Goal: Information Seeking & Learning: Learn about a topic

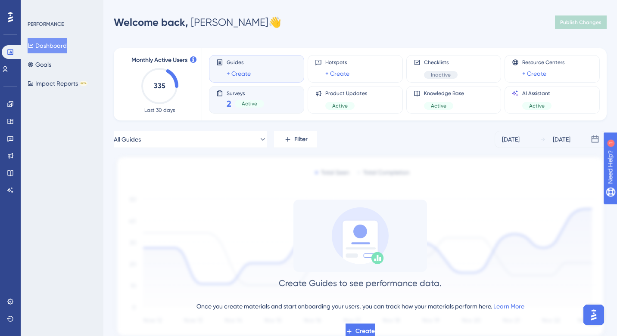
click at [238, 104] on div "Active" at bounding box center [249, 104] width 29 height 8
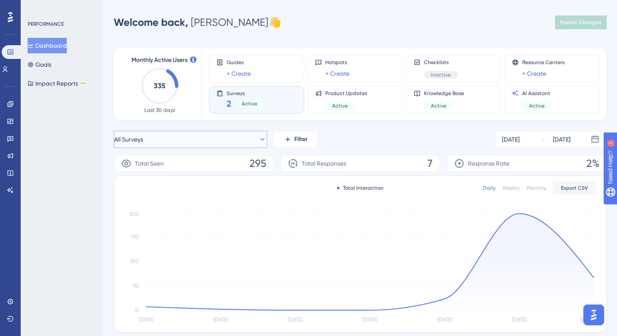
click at [248, 140] on button "All Surveys" at bounding box center [190, 139] width 153 height 17
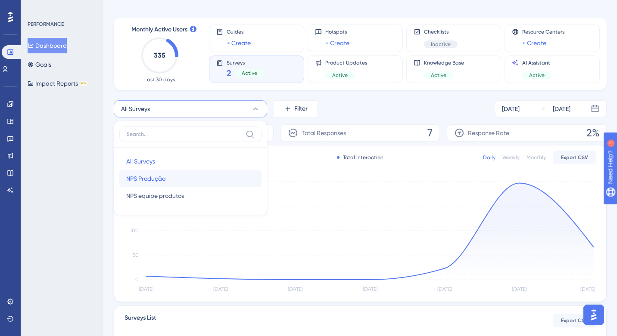
click at [174, 177] on button "NPS Produção NPS Produção" at bounding box center [190, 178] width 142 height 17
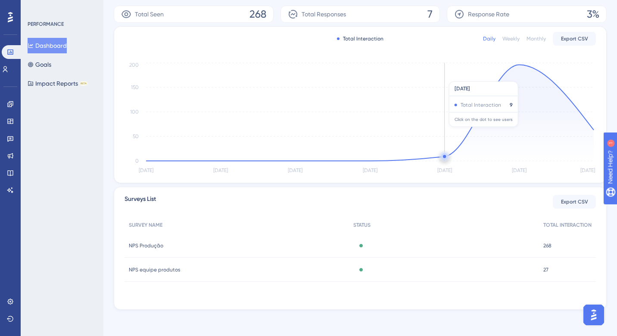
scroll to position [151, 0]
click at [151, 242] on span "NPS Produção" at bounding box center [146, 244] width 34 height 7
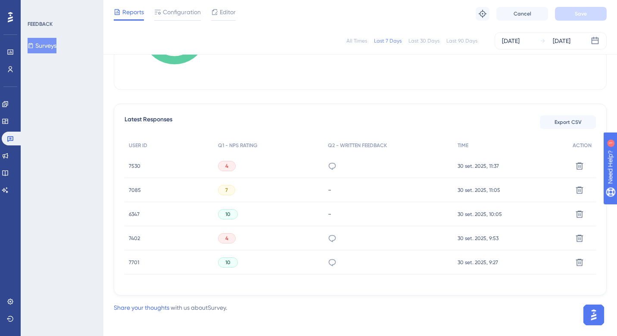
scroll to position [195, 0]
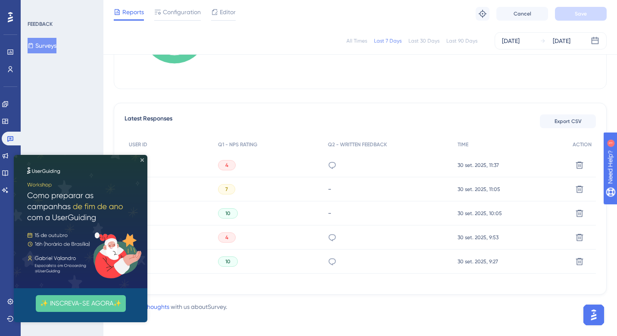
click at [141, 160] on icon "Close Preview" at bounding box center [141, 160] width 3 height 3
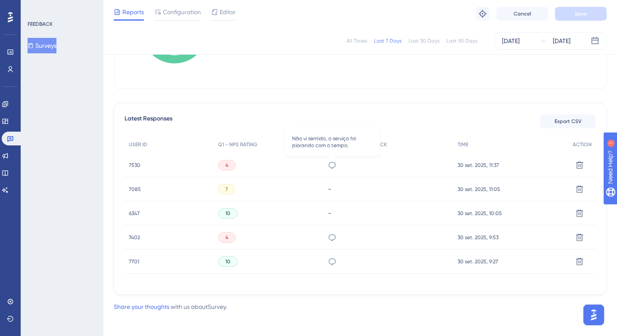
click at [334, 165] on icon at bounding box center [332, 165] width 9 height 9
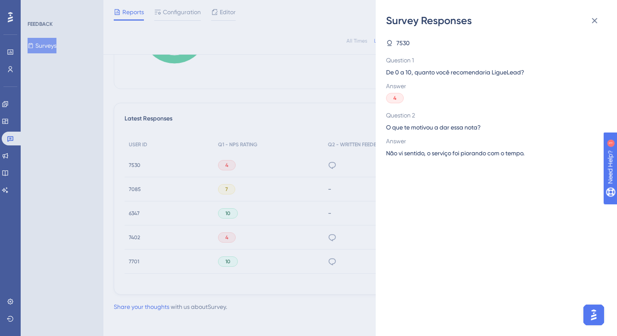
click at [334, 165] on div "Survey Responses 7530 Question 1 De 0 a 10, quanto você recomendaria LigueLead?…" at bounding box center [308, 168] width 617 height 336
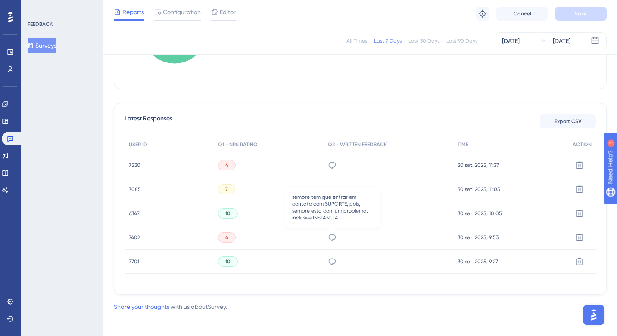
click at [336, 239] on icon at bounding box center [332, 237] width 9 height 9
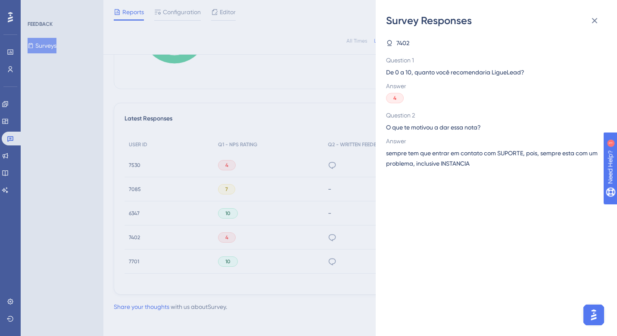
click at [322, 175] on div "Survey Responses 7402 Question 1 De 0 a 10, quanto você recomendaria LigueLead?…" at bounding box center [308, 168] width 617 height 336
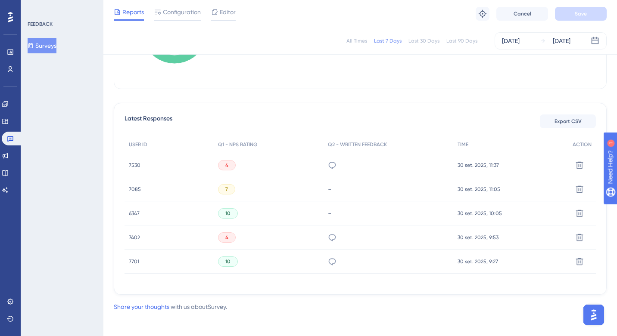
click at [333, 259] on icon at bounding box center [332, 262] width 9 height 9
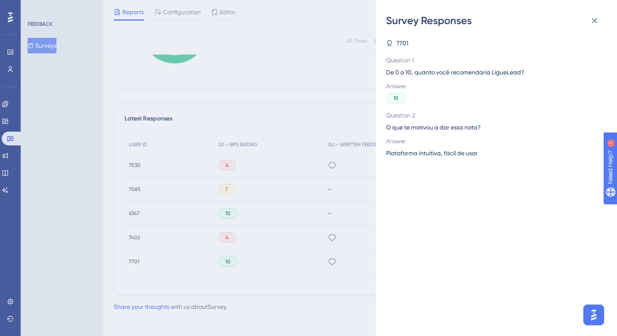
click at [325, 195] on div "Survey Responses 7701 Question 1 De 0 a 10, quanto você recomendaria LigueLead?…" at bounding box center [308, 168] width 617 height 336
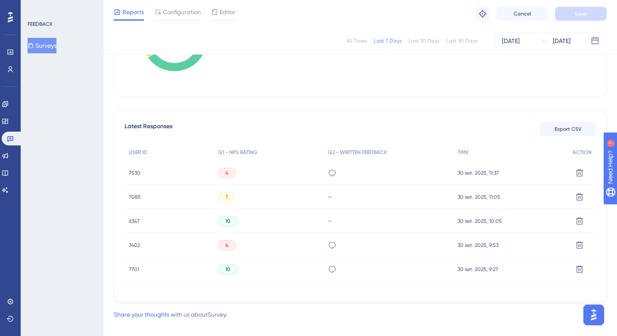
scroll to position [199, 0]
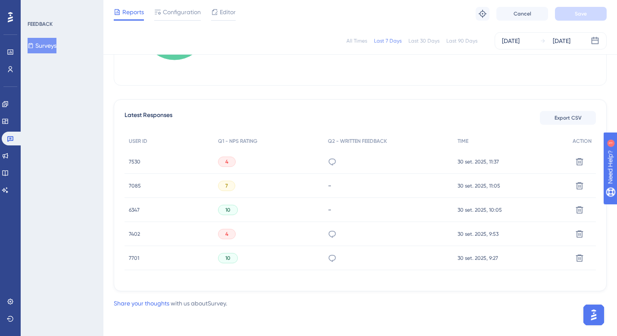
click at [131, 161] on span "7530" at bounding box center [135, 162] width 12 height 7
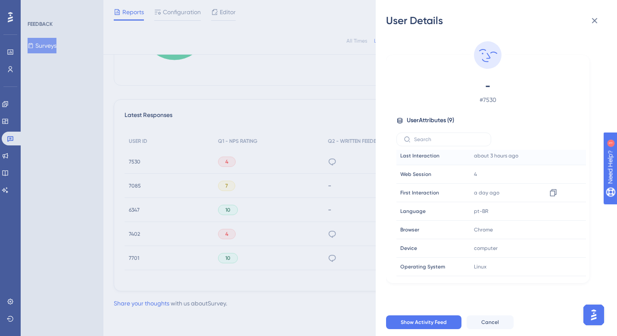
scroll to position [0, 0]
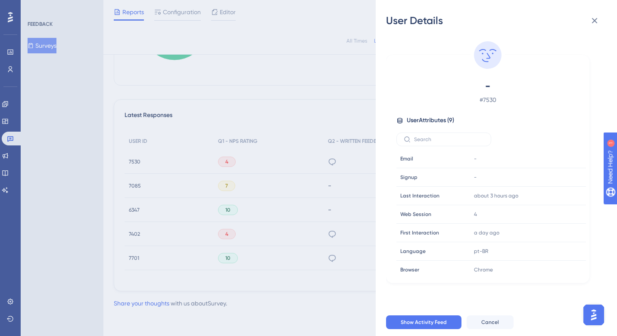
click at [189, 186] on div "User Details - # 7530 User Attributes ( 9 ) Email Email - Signup Signup - Last …" at bounding box center [308, 168] width 617 height 336
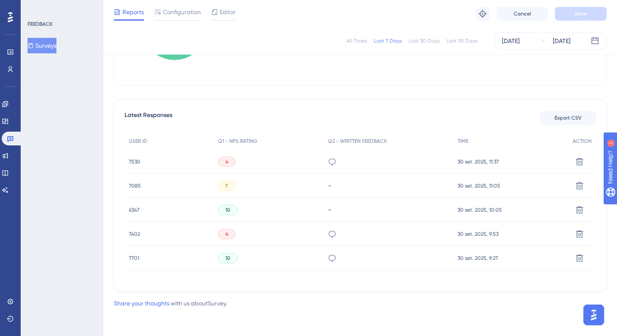
click at [136, 184] on span "7085" at bounding box center [135, 186] width 12 height 7
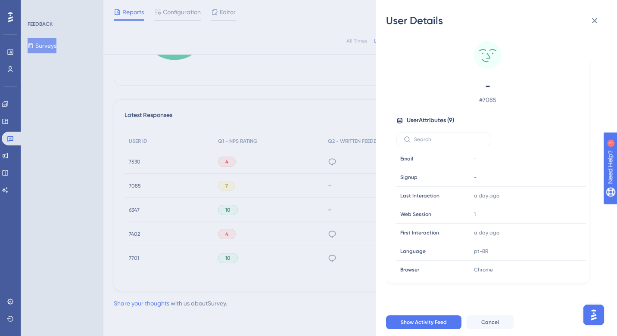
click at [131, 210] on div "User Details - # 7085 User Attributes ( 9 ) Email Email - Signup Signup - Last …" at bounding box center [308, 168] width 617 height 336
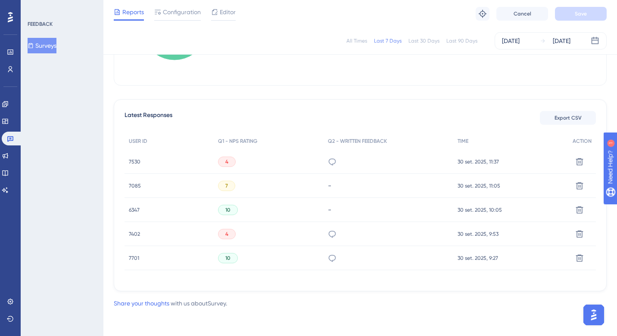
click at [138, 209] on span "6347" at bounding box center [134, 210] width 11 height 7
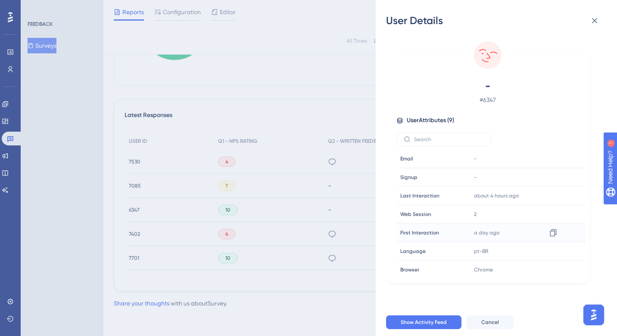
scroll to position [40, 0]
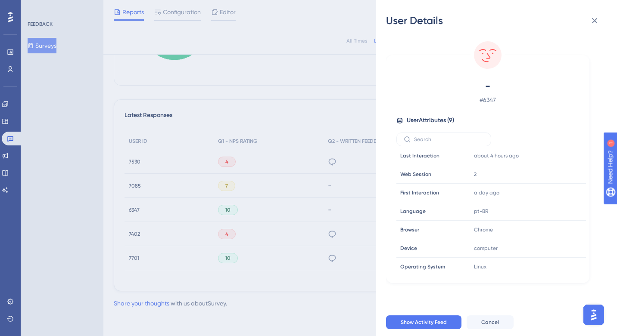
click at [178, 211] on div "User Details - # 6347 User Attributes ( 9 ) Email Email - Signup Signup - Last …" at bounding box center [308, 168] width 617 height 336
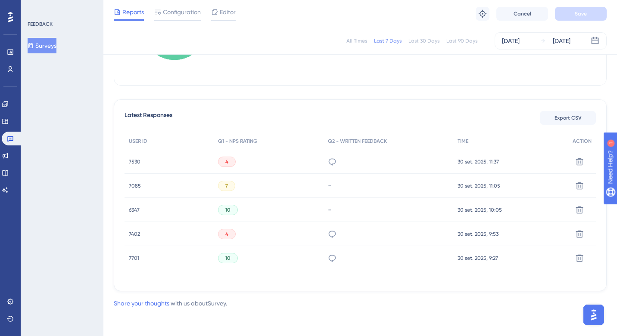
click at [135, 232] on span "7402" at bounding box center [134, 234] width 11 height 7
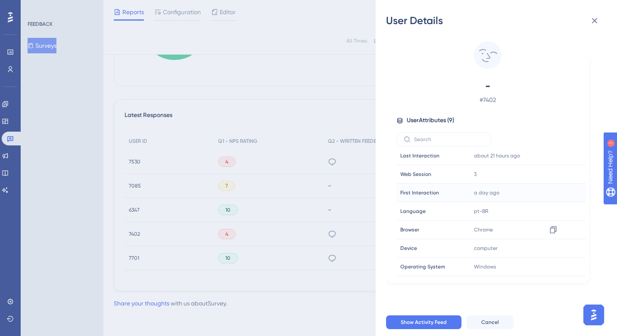
scroll to position [0, 0]
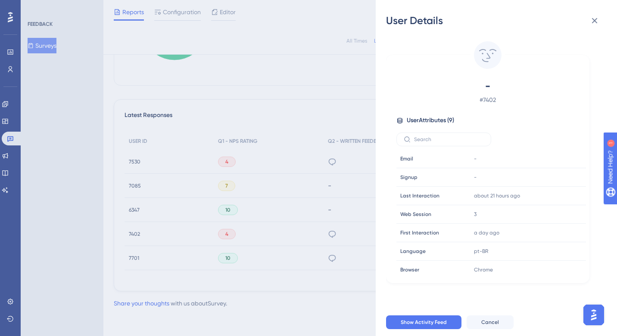
click at [184, 218] on div "User Details - # 7402 User Attributes ( 9 ) Email Email - Signup Signup - Last …" at bounding box center [308, 168] width 617 height 336
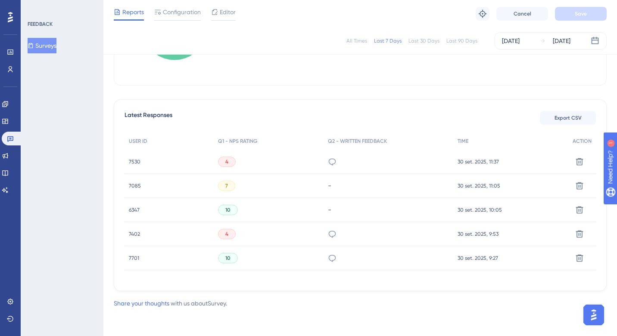
click at [136, 257] on span "7701" at bounding box center [134, 258] width 10 height 7
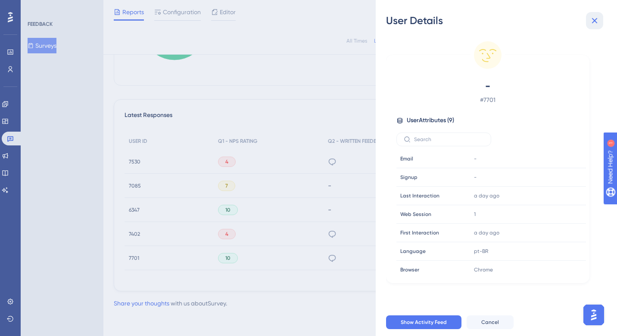
click at [596, 18] on icon at bounding box center [595, 21] width 6 height 6
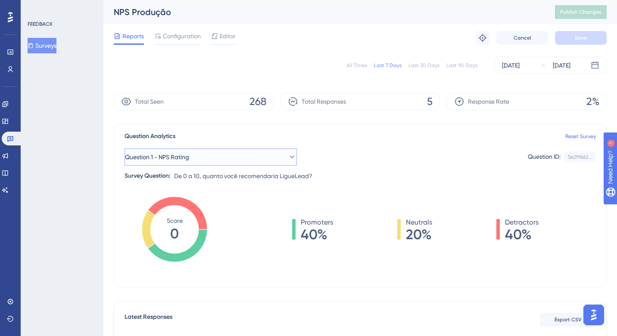
click at [264, 153] on button "Question 1 - NPS Rating" at bounding box center [210, 157] width 172 height 17
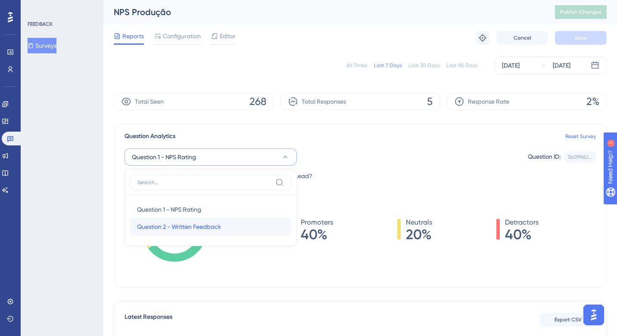
click at [214, 229] on span "Question 2 - Written Feedback" at bounding box center [179, 227] width 84 height 10
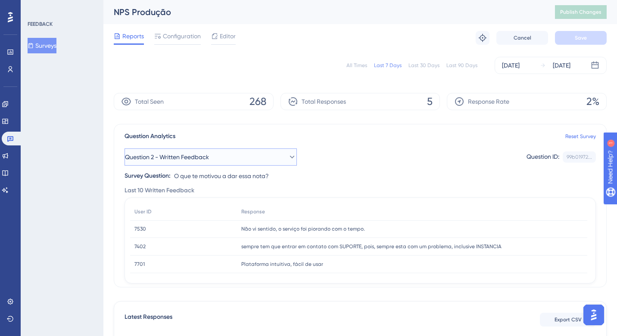
click at [245, 158] on button "Question 2 - Written Feedback" at bounding box center [210, 157] width 172 height 17
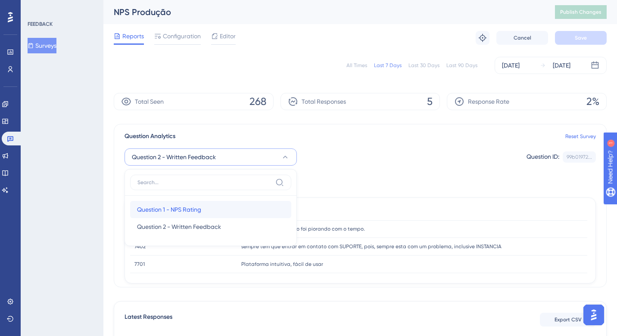
click at [196, 208] on span "Question 1 - NPS Rating" at bounding box center [169, 210] width 64 height 10
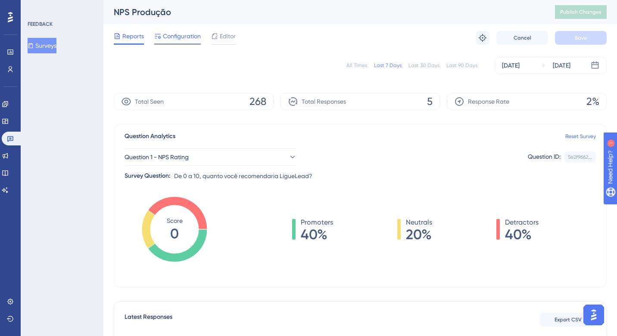
click at [181, 33] on span "Configuration" at bounding box center [182, 36] width 38 height 10
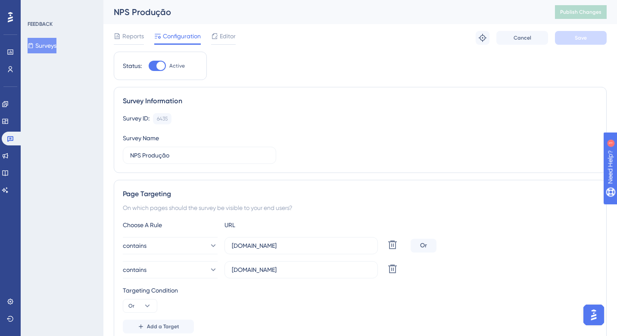
click at [220, 30] on div "Reports Configuration Editor Troubleshoot Cancel Save" at bounding box center [360, 38] width 493 height 28
click at [221, 34] on span "Editor" at bounding box center [228, 36] width 16 height 10
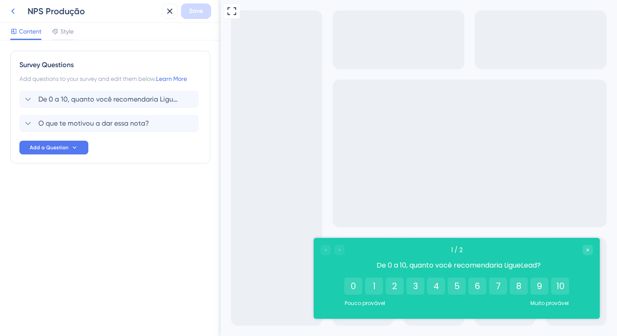
click at [16, 9] on icon at bounding box center [13, 11] width 10 height 10
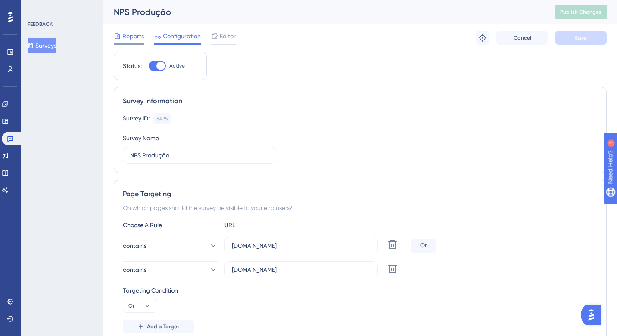
click at [133, 40] on span "Reports" at bounding box center [133, 36] width 22 height 10
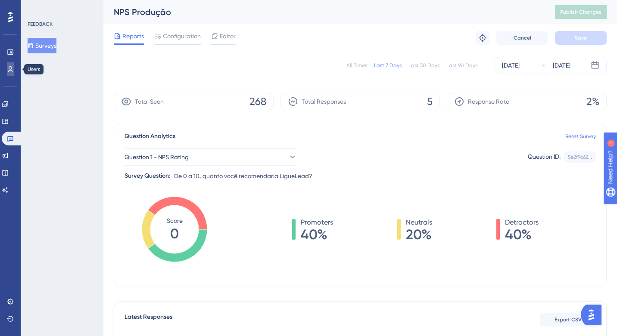
click at [12, 69] on icon at bounding box center [10, 69] width 7 height 7
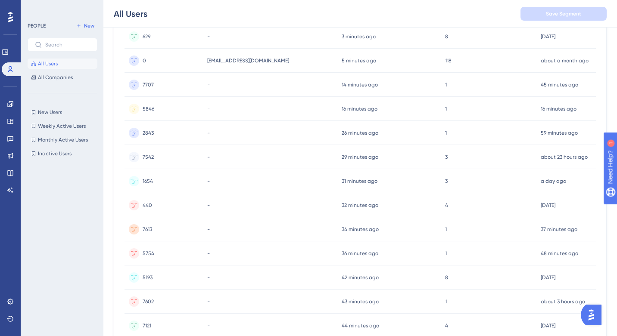
scroll to position [136, 0]
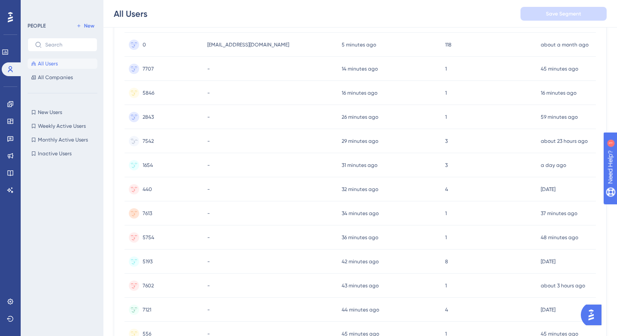
click at [150, 140] on span "7542" at bounding box center [148, 141] width 11 height 7
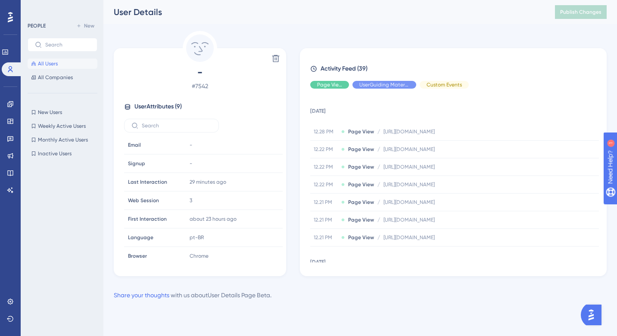
click at [78, 65] on button "All Users" at bounding box center [63, 64] width 70 height 10
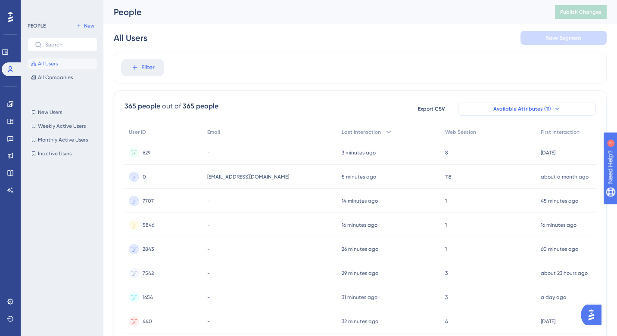
click at [553, 109] on icon at bounding box center [556, 109] width 7 height 7
click at [557, 106] on icon at bounding box center [556, 109] width 7 height 7
click at [515, 105] on button "Available Attributes (11)" at bounding box center [527, 109] width 138 height 14
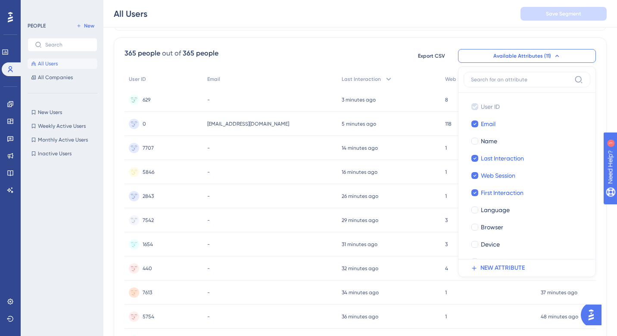
click at [505, 53] on span "Available Attributes (11)" at bounding box center [522, 56] width 58 height 7
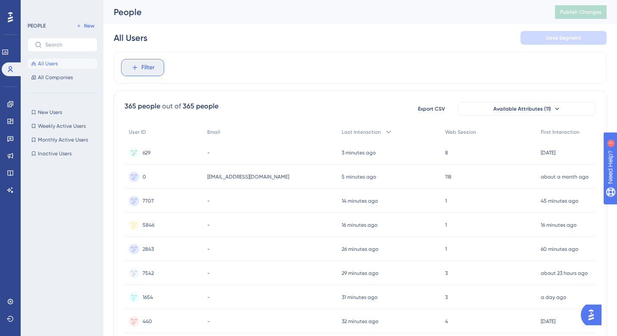
click at [151, 66] on span "Filter" at bounding box center [147, 67] width 13 height 10
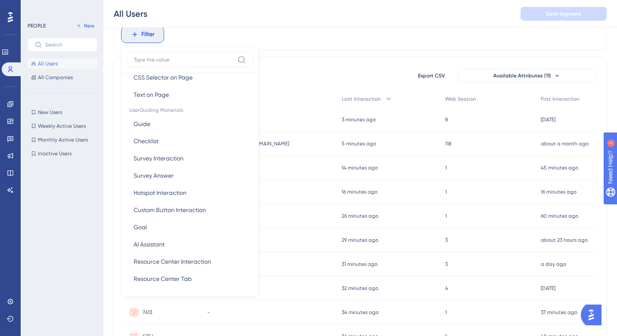
scroll to position [107, 0]
click at [181, 158] on span "Survey Interaction" at bounding box center [159, 159] width 50 height 10
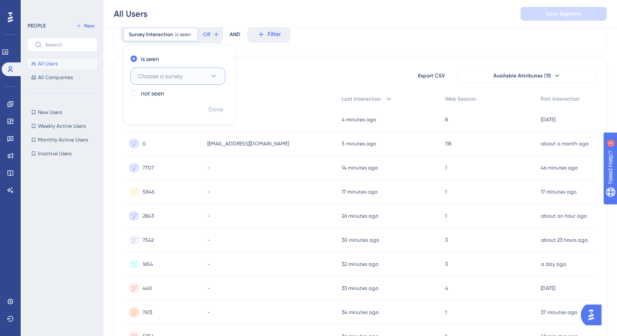
click at [177, 79] on span "Choose a survey" at bounding box center [160, 76] width 45 height 10
click at [181, 131] on span "NPS Produção" at bounding box center [162, 129] width 39 height 10
click at [340, 43] on div "Survey Interaction is seen NPS Produção NPS Produção Remove is seen NPS Produçã…" at bounding box center [360, 35] width 493 height 32
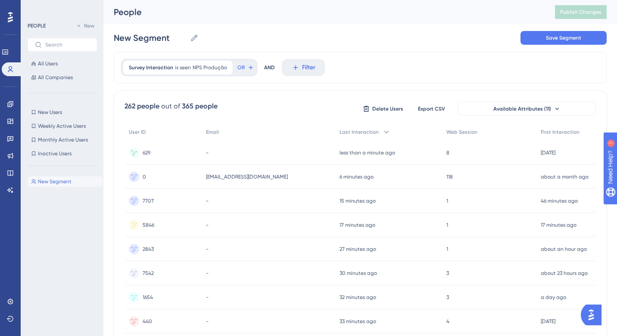
scroll to position [356, 0]
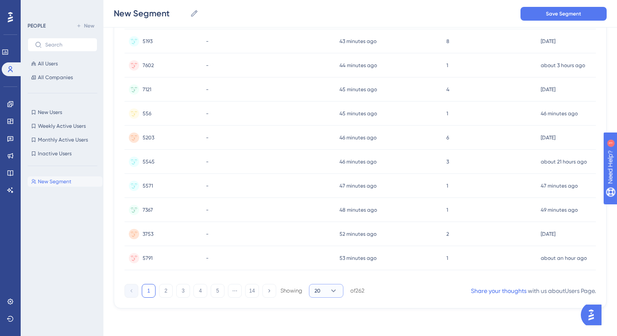
click at [327, 289] on button "20" at bounding box center [326, 291] width 34 height 14
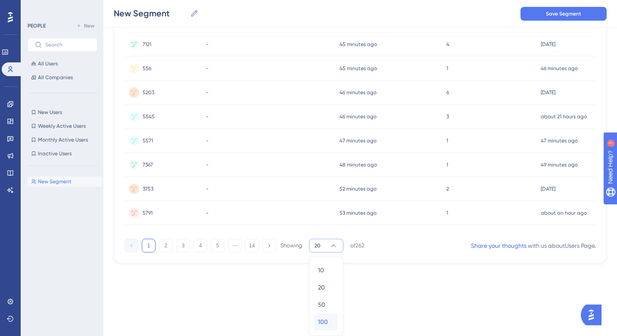
click at [327, 321] on span "100" at bounding box center [323, 322] width 10 height 10
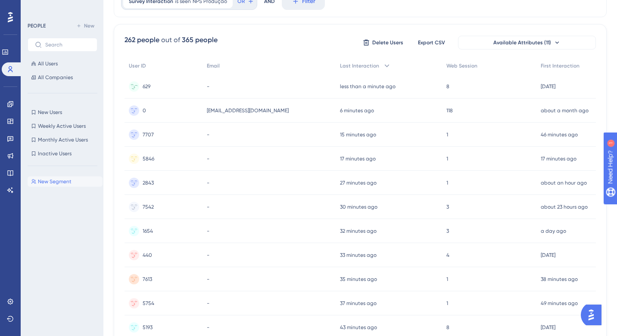
scroll to position [0, 0]
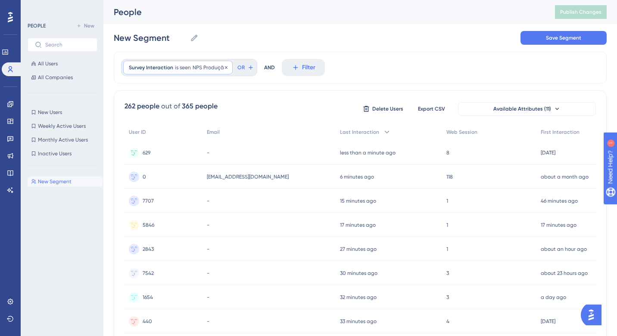
click at [211, 68] on span "NPS Produção" at bounding box center [210, 67] width 34 height 7
click at [200, 109] on button "NPS Produção" at bounding box center [178, 109] width 95 height 17
click at [240, 66] on span "OR" at bounding box center [240, 67] width 7 height 7
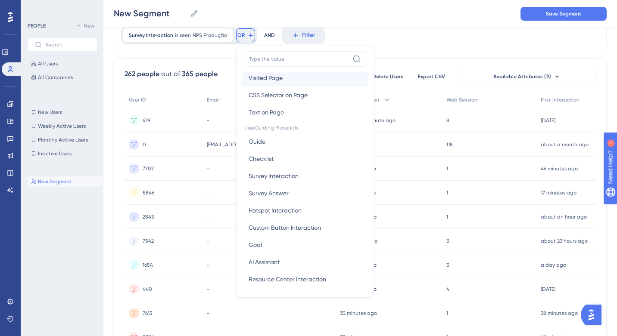
scroll to position [95, 0]
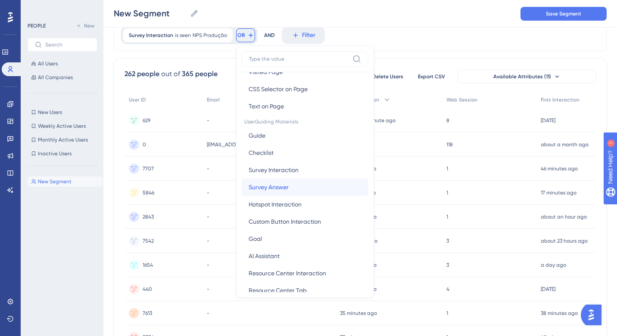
click at [276, 184] on span "Survey Answer" at bounding box center [269, 187] width 40 height 10
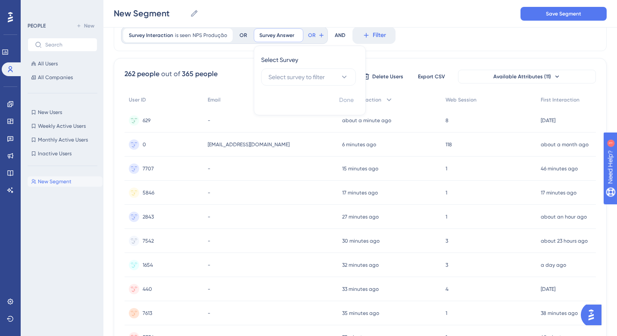
click at [292, 9] on div "New Segment New Segment Save Segment" at bounding box center [359, 14] width 513 height 28
click at [245, 40] on button "OR" at bounding box center [245, 35] width 19 height 14
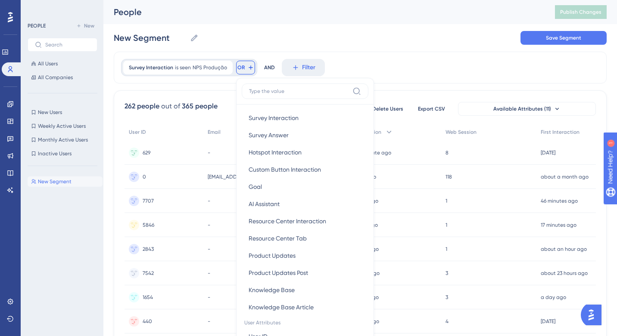
scroll to position [178, 0]
click at [264, 138] on span "Survey Answer" at bounding box center [269, 136] width 40 height 10
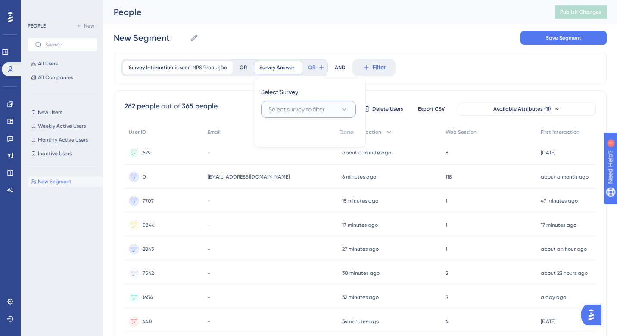
click at [328, 106] on button "Select survey to filter" at bounding box center [308, 109] width 95 height 17
click at [308, 156] on div "NPS Produção NPS Produção" at bounding box center [309, 161] width 70 height 17
click at [313, 132] on span "Q1 - NPS Rating" at bounding box center [293, 132] width 43 height 10
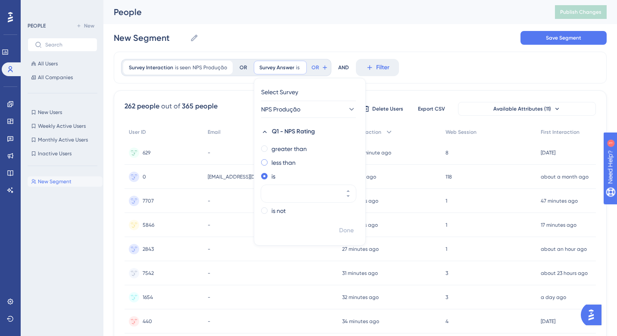
click at [275, 165] on label "less than" at bounding box center [283, 163] width 24 height 10
type input "7"
click at [342, 233] on span "Done" at bounding box center [346, 231] width 15 height 10
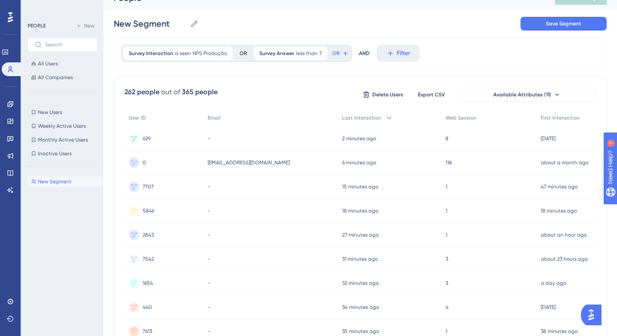
scroll to position [0, 0]
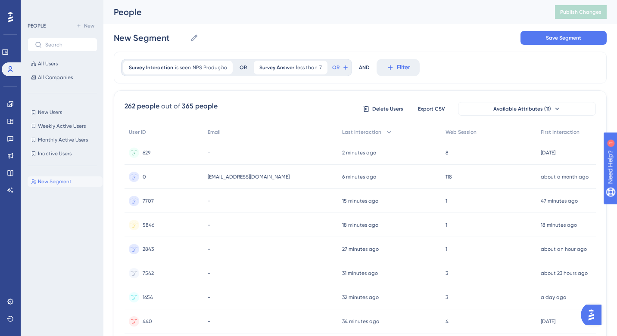
click at [423, 44] on div "New Segment New Segment Save Segment" at bounding box center [360, 38] width 493 height 28
click at [241, 67] on div "OR" at bounding box center [242, 67] width 7 height 7
click at [318, 68] on icon at bounding box center [320, 67] width 5 height 5
click at [302, 67] on span "Filter" at bounding box center [308, 67] width 13 height 10
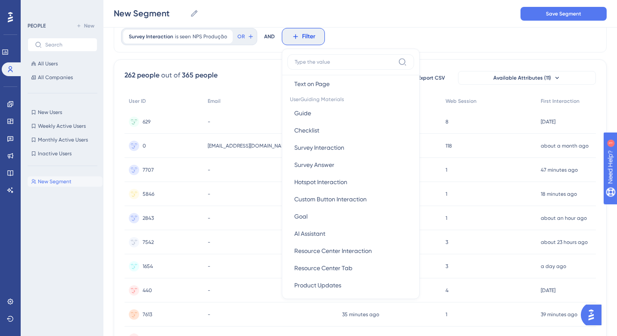
scroll to position [124, 0]
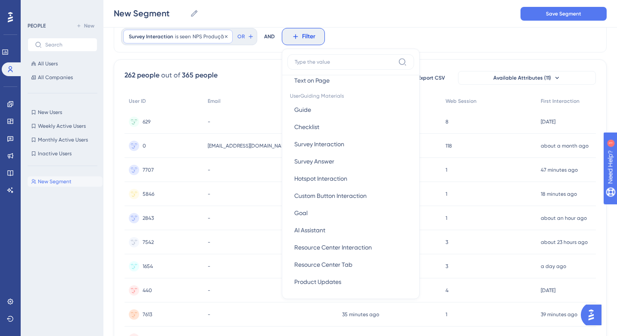
click at [210, 40] on div "Survey Interaction is seen NPS Produção NPS Produção Remove" at bounding box center [177, 37] width 109 height 14
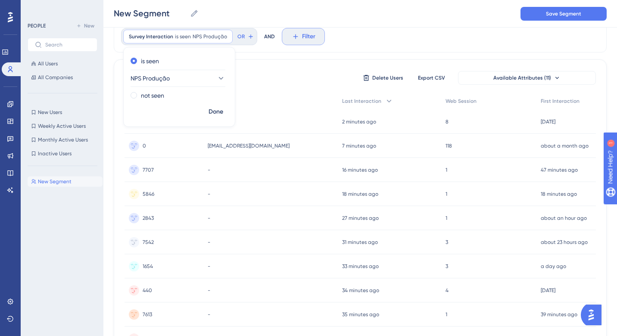
click at [296, 39] on icon at bounding box center [296, 37] width 8 height 8
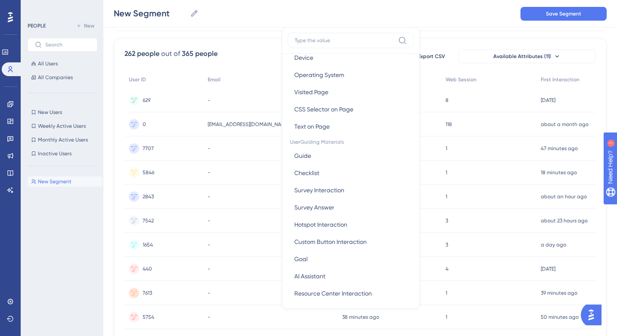
scroll to position [52, 0]
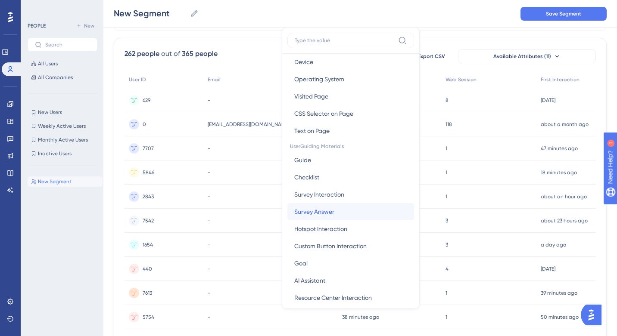
click at [331, 207] on span "Survey Answer" at bounding box center [314, 212] width 40 height 10
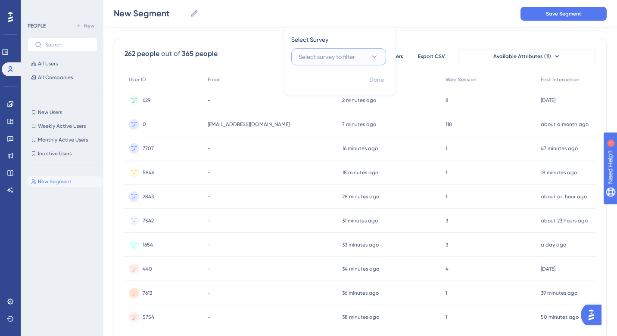
click at [347, 59] on span "Select survey to filter" at bounding box center [326, 57] width 56 height 10
click at [329, 109] on span "NPS Produção" at bounding box center [323, 109] width 39 height 10
click at [338, 81] on span "Q1 - NPS Rating" at bounding box center [323, 79] width 43 height 10
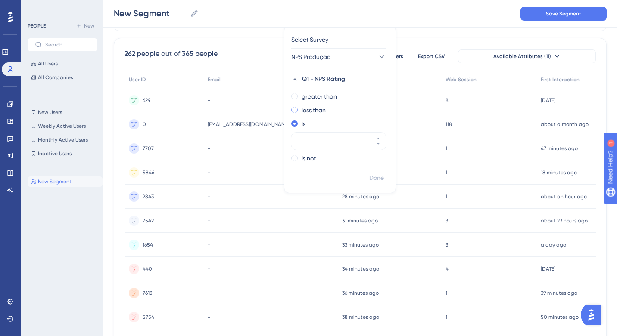
click at [315, 106] on label "less than" at bounding box center [314, 110] width 24 height 10
click at [320, 134] on div at bounding box center [330, 127] width 79 height 17
click at [320, 133] on input "number" at bounding box center [334, 127] width 69 height 10
type input "7"
click at [376, 95] on div "greater than" at bounding box center [338, 96] width 94 height 10
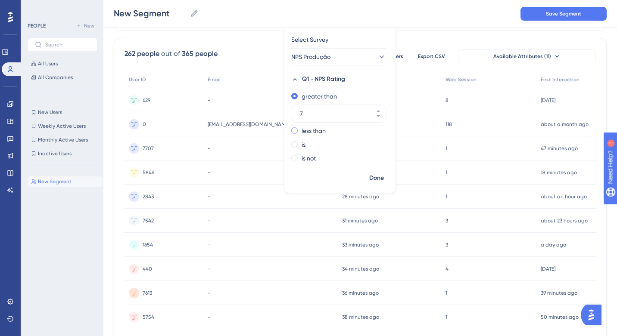
click at [333, 131] on div "less than" at bounding box center [338, 131] width 94 height 10
click at [371, 177] on span "Done" at bounding box center [376, 178] width 15 height 10
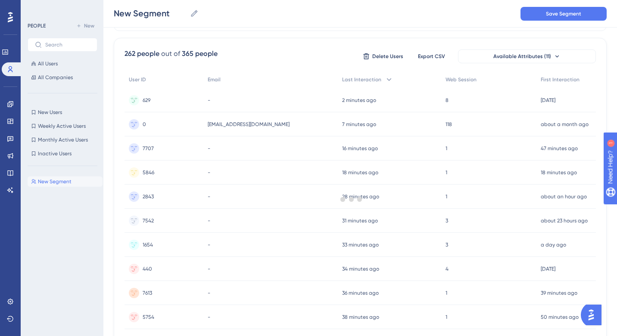
scroll to position [0, 0]
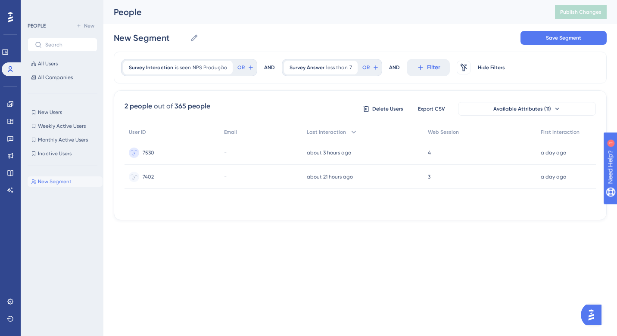
click at [149, 177] on span "7402" at bounding box center [148, 177] width 11 height 7
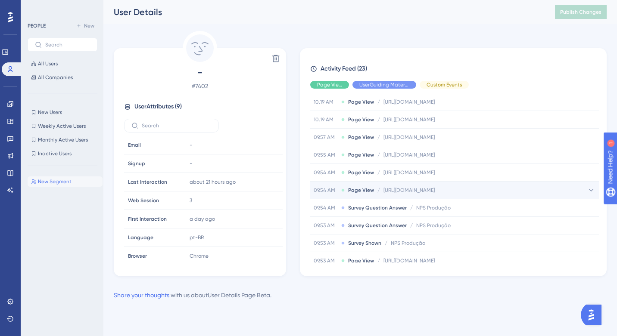
scroll to position [258, 0]
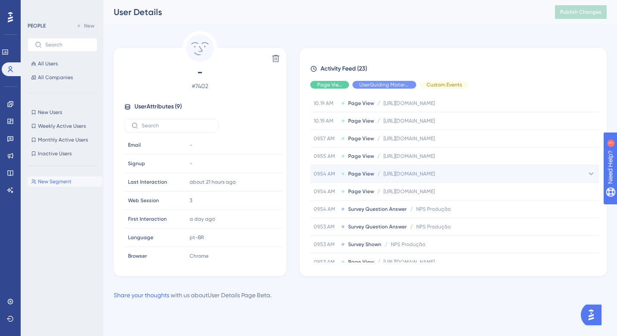
click at [431, 174] on span "[URL][DOMAIN_NAME]" at bounding box center [408, 174] width 51 height 7
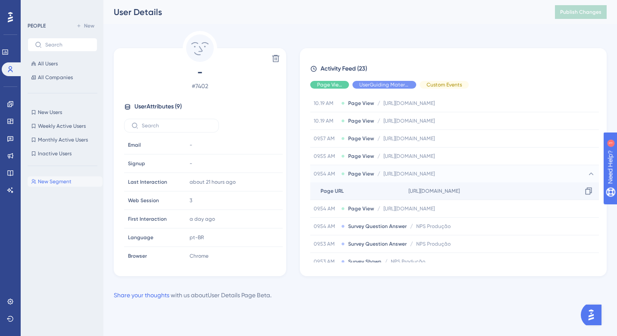
click at [445, 192] on span "[URL][DOMAIN_NAME]" at bounding box center [433, 191] width 51 height 7
click at [584, 190] on icon at bounding box center [588, 191] width 9 height 9
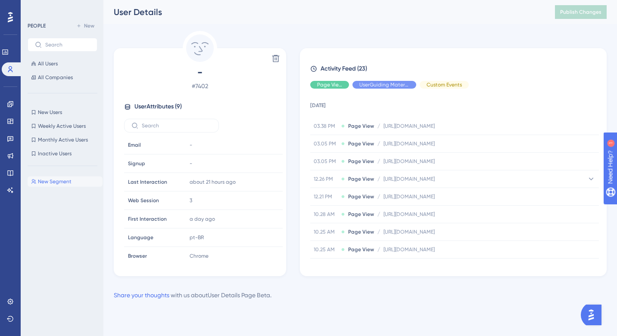
scroll to position [0, 0]
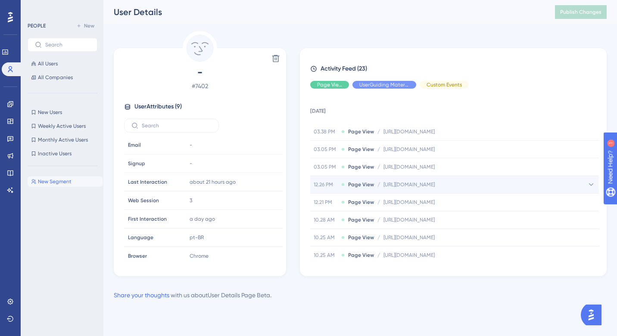
click at [451, 190] on div "12.26 PM Page View / [URL][DOMAIN_NAME] [URL][DOMAIN_NAME]" at bounding box center [454, 184] width 289 height 17
click at [460, 205] on span "[URL][DOMAIN_NAME]" at bounding box center [433, 202] width 51 height 7
click at [585, 204] on icon at bounding box center [588, 202] width 6 height 7
click at [408, 180] on div "12.26 PM Page View / [URL][DOMAIN_NAME] [URL][DOMAIN_NAME]" at bounding box center [454, 184] width 289 height 17
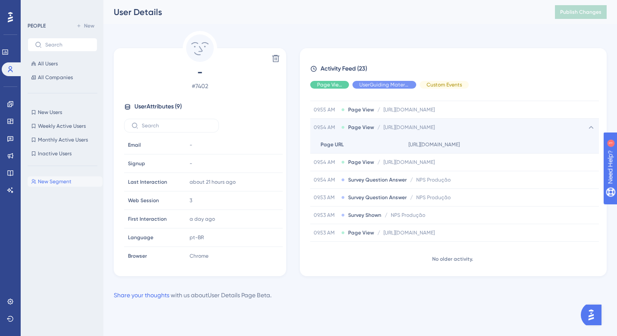
click at [407, 128] on span "[URL][DOMAIN_NAME]" at bounding box center [408, 127] width 51 height 7
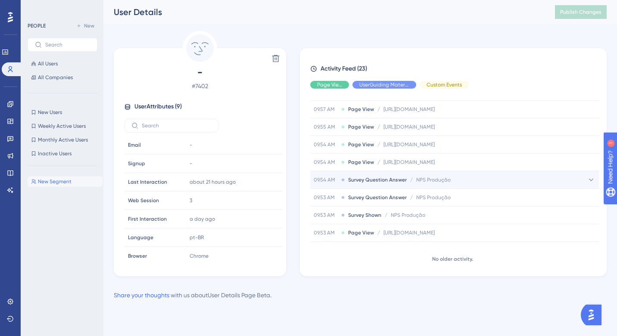
click at [422, 172] on div "09.54 AM Survey Question Answer / NPS Produção NPS Produção" at bounding box center [454, 179] width 289 height 17
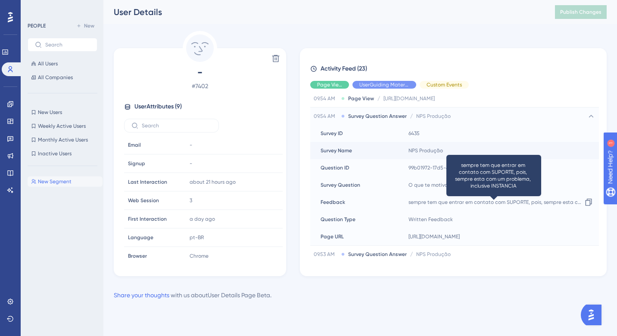
scroll to position [353, 0]
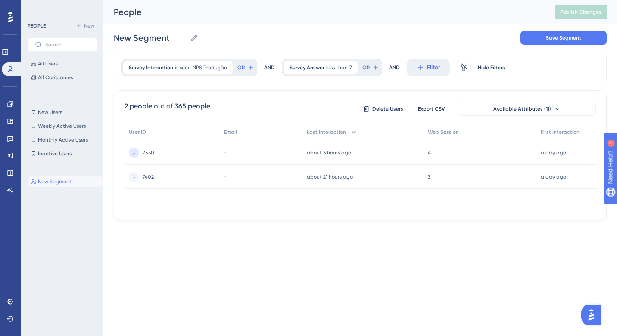
click at [148, 151] on span "7530" at bounding box center [149, 152] width 12 height 7
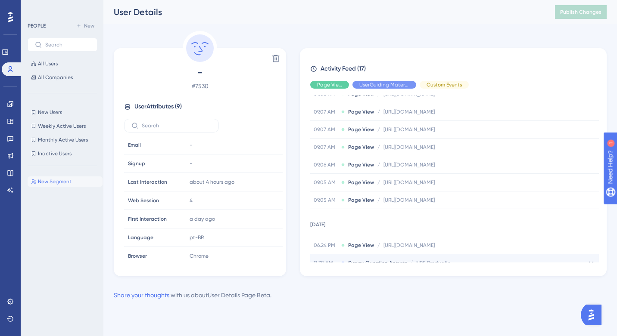
scroll to position [209, 0]
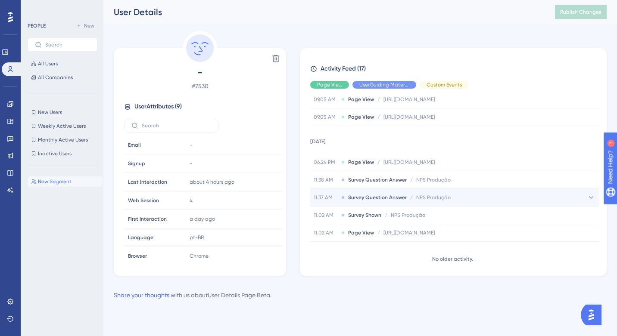
click at [402, 199] on span "Survey Question Answer" at bounding box center [377, 197] width 59 height 7
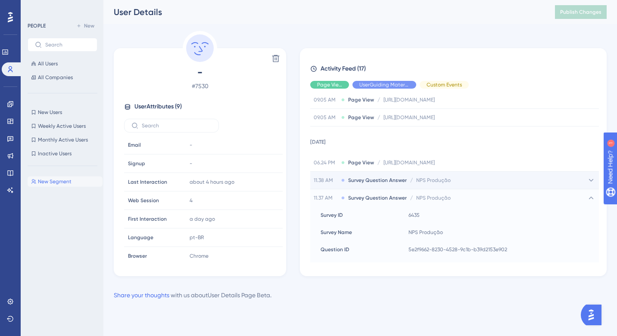
click at [391, 177] on span "Survey Question Answer" at bounding box center [377, 180] width 59 height 7
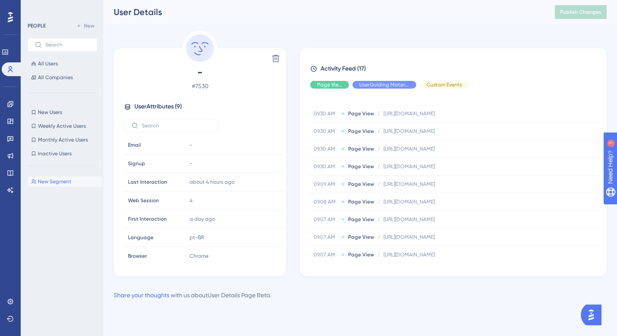
scroll to position [18, 0]
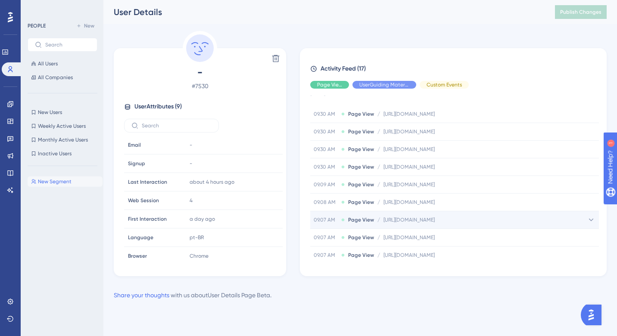
click at [435, 221] on span "[URL][DOMAIN_NAME]" at bounding box center [408, 220] width 51 height 7
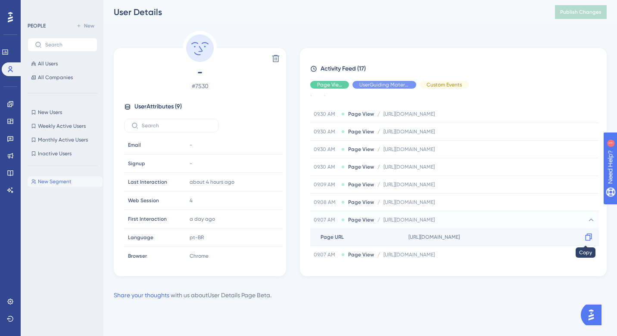
click at [586, 236] on icon at bounding box center [588, 237] width 9 height 9
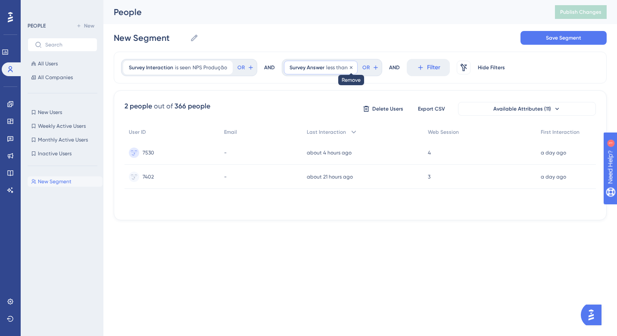
click at [349, 68] on icon at bounding box center [350, 67] width 5 height 5
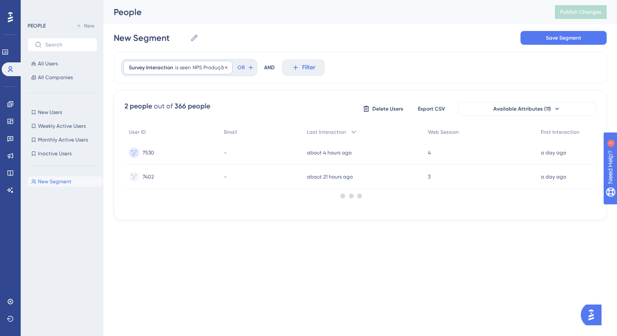
click at [224, 66] on icon at bounding box center [226, 67] width 5 height 5
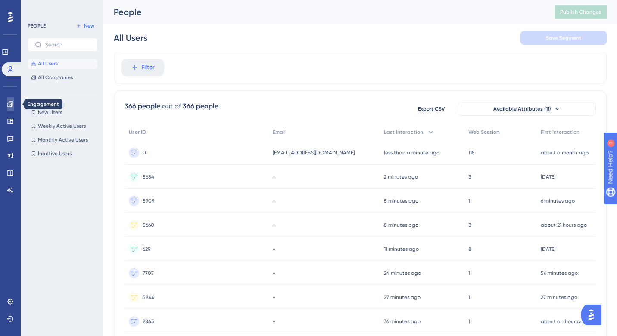
click at [8, 108] on link at bounding box center [10, 104] width 7 height 14
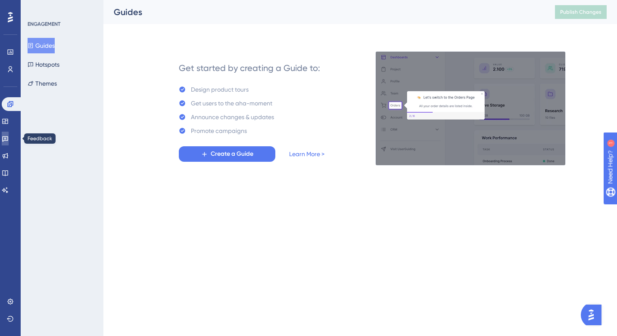
click at [8, 139] on icon at bounding box center [5, 138] width 7 height 7
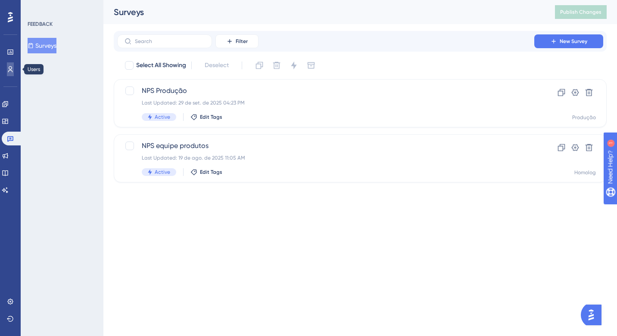
click at [7, 70] on icon at bounding box center [10, 69] width 7 height 7
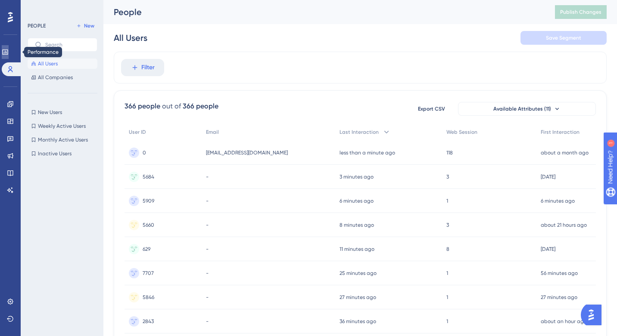
click at [9, 55] on link at bounding box center [5, 52] width 7 height 14
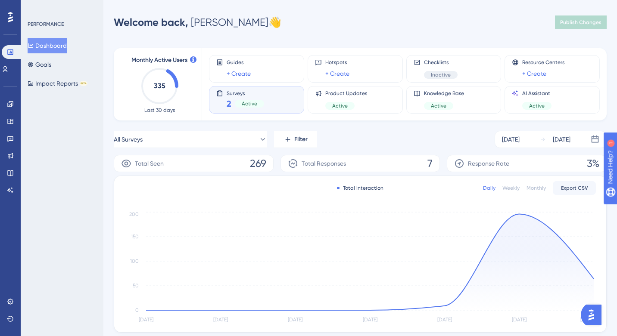
click at [473, 36] on div "Performance Users Engagement Widgets Feedback Product Updates Knowledge Base AI…" at bounding box center [359, 244] width 513 height 460
click at [566, 142] on div "[DATE]" at bounding box center [562, 139] width 18 height 10
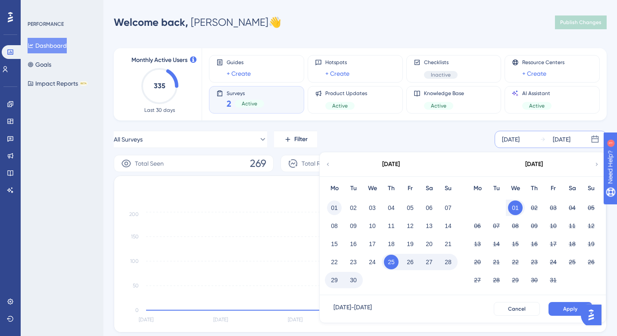
click at [334, 211] on button "01" at bounding box center [334, 208] width 15 height 15
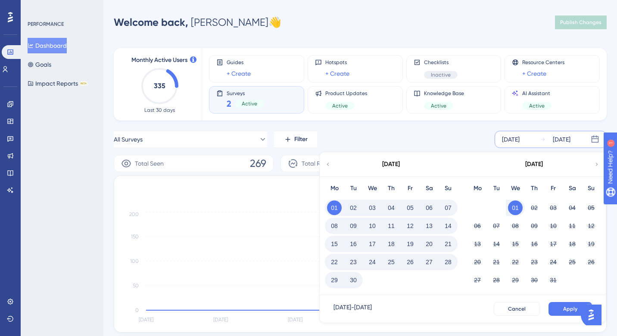
click at [352, 284] on button "30" at bounding box center [353, 280] width 15 height 15
click at [564, 309] on span "Apply" at bounding box center [570, 309] width 14 height 7
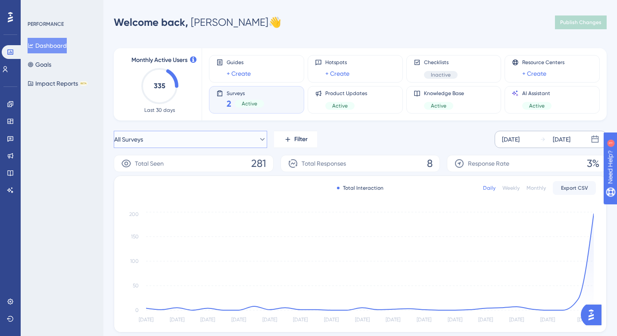
click at [258, 137] on icon at bounding box center [262, 139] width 9 height 9
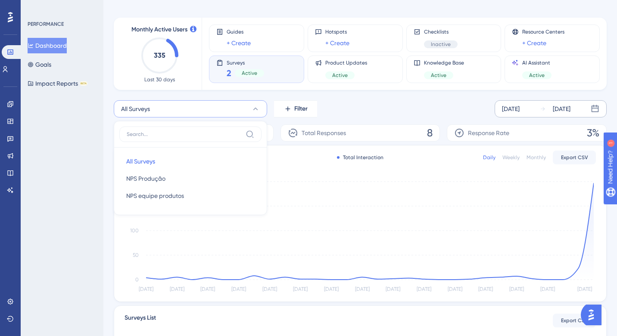
click at [258, 110] on icon at bounding box center [255, 109] width 9 height 9
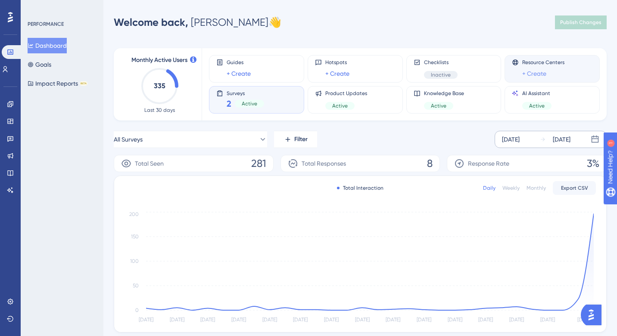
click at [542, 76] on link "+ Create" at bounding box center [534, 73] width 24 height 10
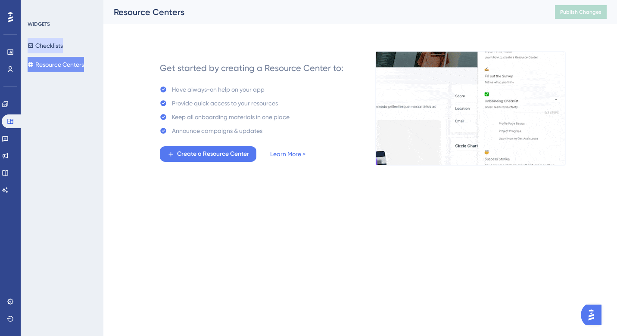
click at [63, 47] on button "Checklists" at bounding box center [45, 46] width 35 height 16
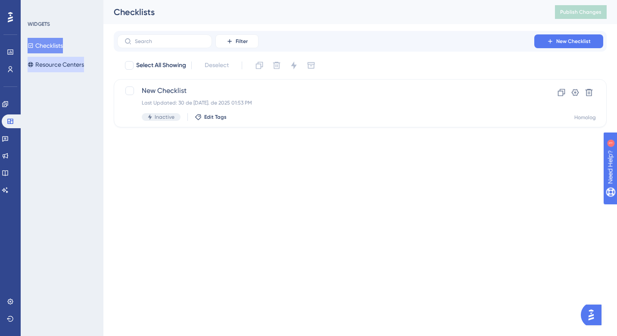
click at [66, 62] on button "Resource Centers" at bounding box center [56, 65] width 56 height 16
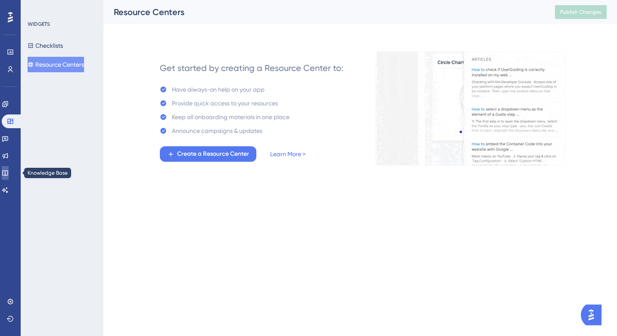
click at [9, 171] on icon at bounding box center [5, 173] width 7 height 7
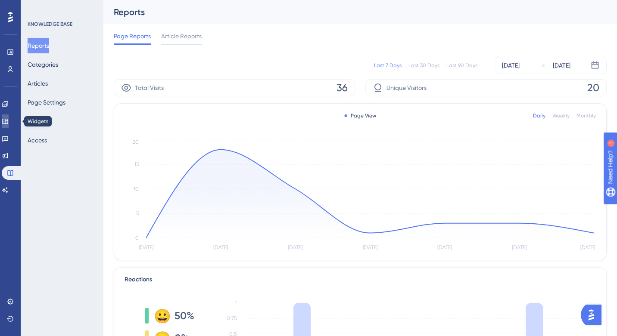
click at [9, 120] on icon at bounding box center [5, 121] width 7 height 7
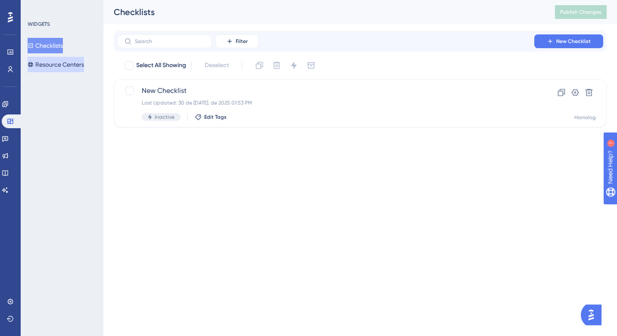
click at [63, 59] on button "Resource Centers" at bounding box center [56, 65] width 56 height 16
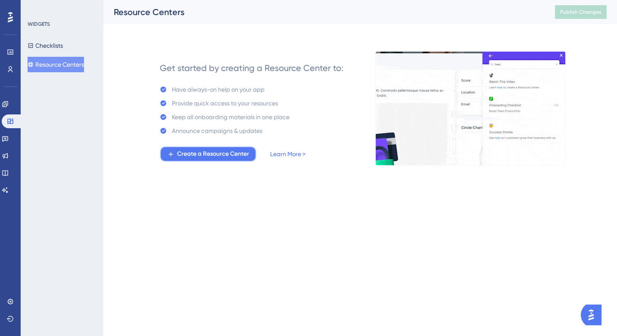
click at [239, 155] on span "Create a Resource Center" at bounding box center [213, 154] width 72 height 10
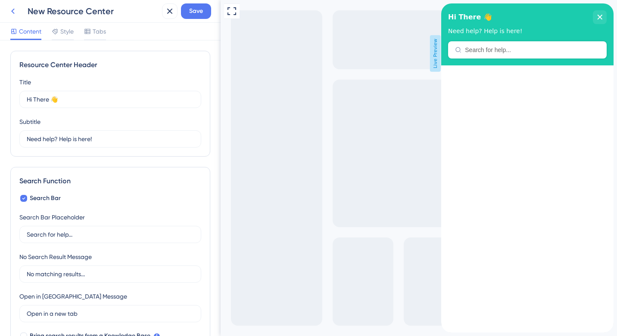
click at [12, 10] on icon at bounding box center [12, 12] width 3 height 6
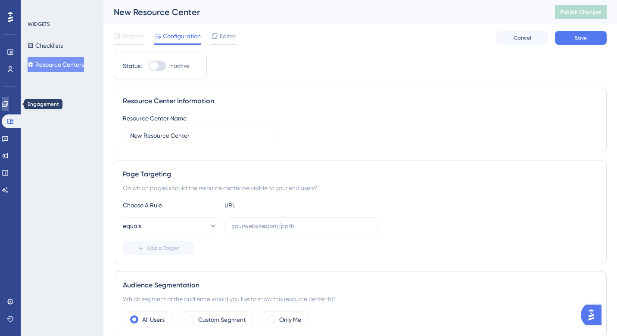
click at [8, 107] on icon at bounding box center [5, 104] width 7 height 7
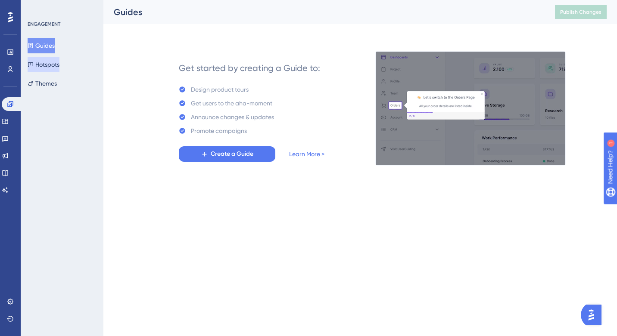
click at [54, 64] on button "Hotspots" at bounding box center [44, 65] width 32 height 16
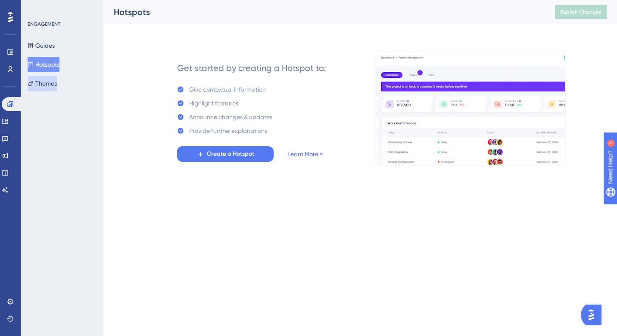
click at [54, 84] on button "Themes" at bounding box center [42, 84] width 29 height 16
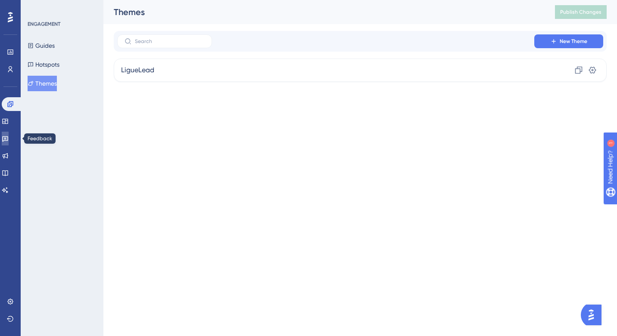
click at [9, 138] on icon at bounding box center [5, 138] width 7 height 7
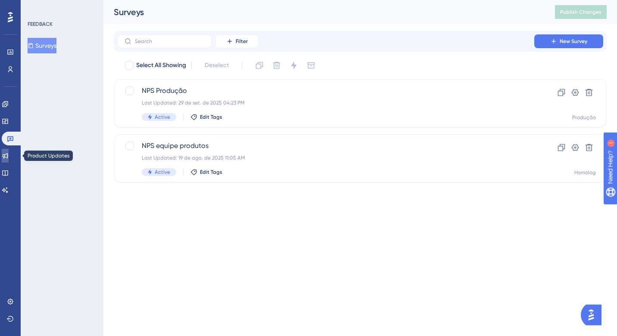
click at [9, 161] on link at bounding box center [5, 156] width 7 height 14
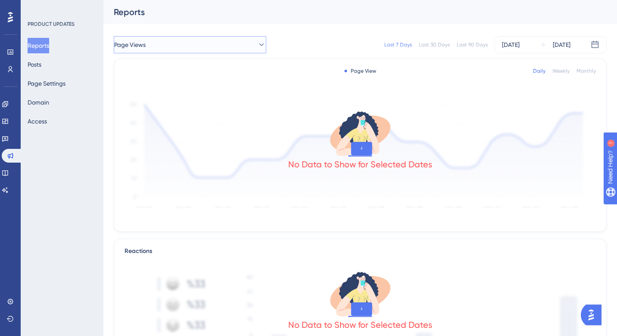
click at [209, 47] on button "Page Views" at bounding box center [190, 44] width 152 height 17
click at [187, 73] on div "Page Views Page Views" at bounding box center [189, 70] width 127 height 17
click at [398, 44] on div "Last 7 Days" at bounding box center [398, 44] width 28 height 7
click at [518, 39] on div "[DATE] [DATE]" at bounding box center [550, 44] width 112 height 17
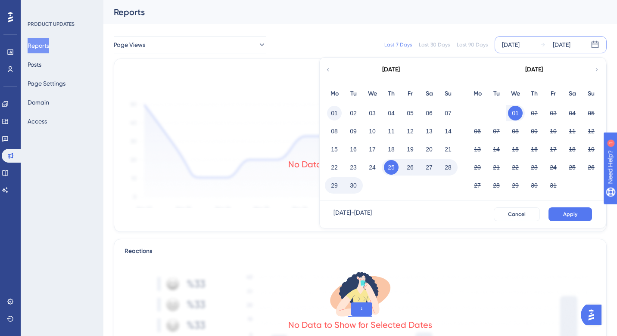
click at [336, 112] on button "01" at bounding box center [334, 113] width 15 height 15
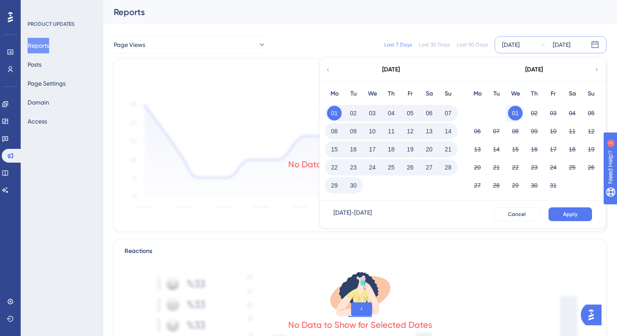
click at [354, 183] on button "30" at bounding box center [353, 185] width 15 height 15
click at [560, 215] on button "Apply" at bounding box center [570, 215] width 44 height 14
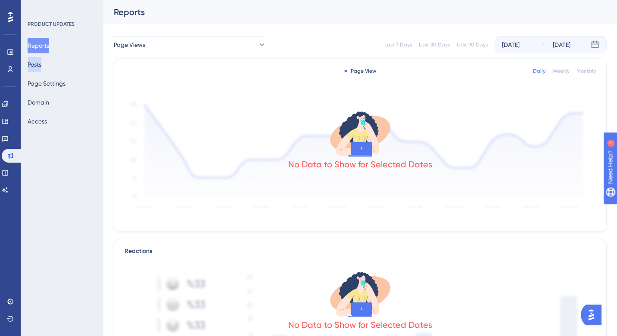
click at [41, 65] on button "Posts" at bounding box center [35, 65] width 14 height 16
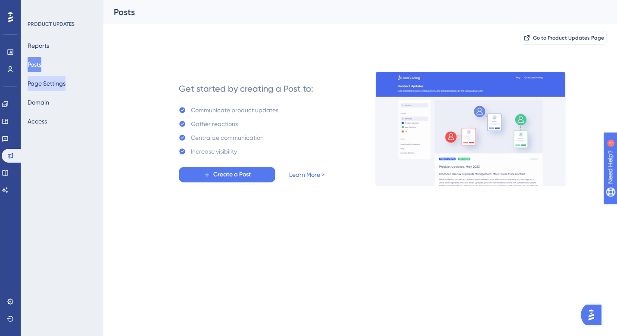
click at [53, 86] on button "Page Settings" at bounding box center [47, 84] width 38 height 16
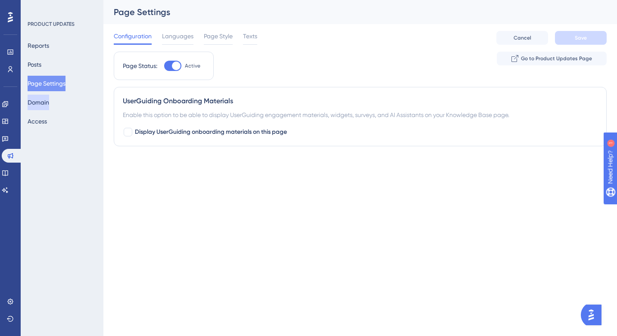
click at [44, 103] on button "Domain" at bounding box center [39, 103] width 22 height 16
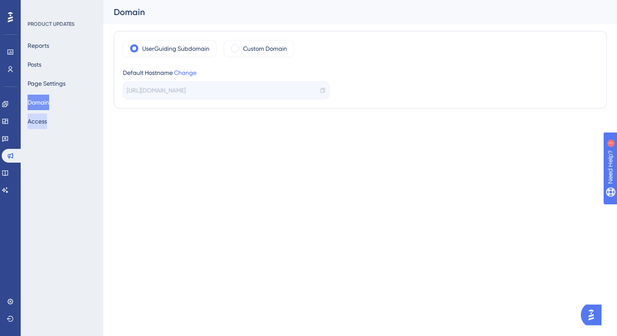
click at [44, 124] on button "Access" at bounding box center [37, 122] width 19 height 16
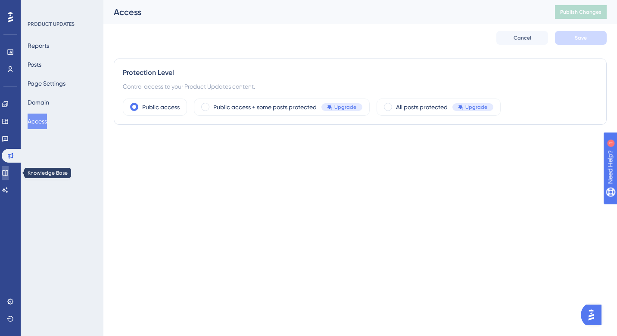
click at [9, 173] on icon at bounding box center [5, 173] width 7 height 7
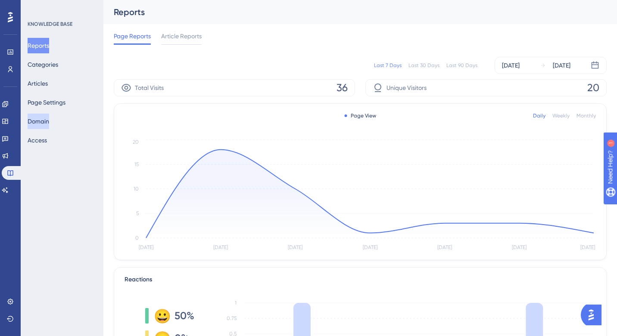
click at [46, 123] on button "Domain" at bounding box center [39, 122] width 22 height 16
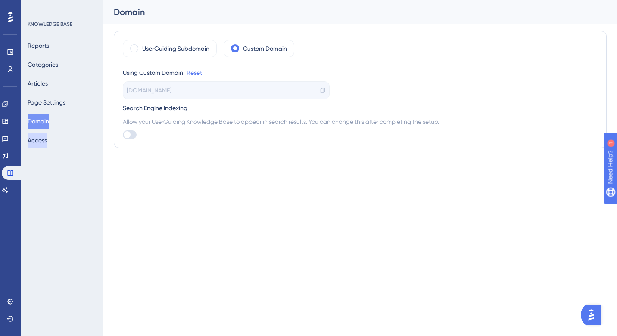
click at [41, 143] on button "Access" at bounding box center [37, 141] width 19 height 16
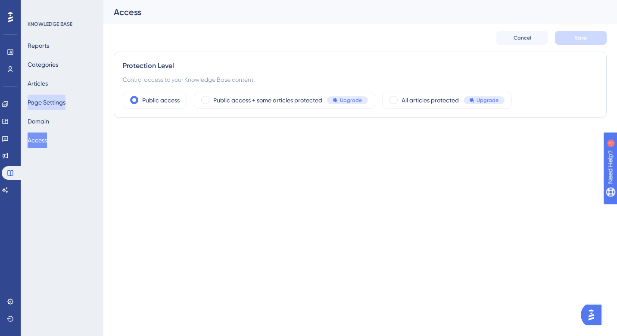
click at [50, 106] on button "Page Settings" at bounding box center [47, 103] width 38 height 16
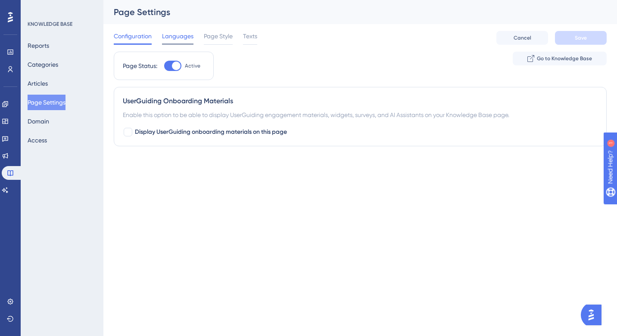
click at [187, 42] on div "Languages" at bounding box center [177, 38] width 31 height 14
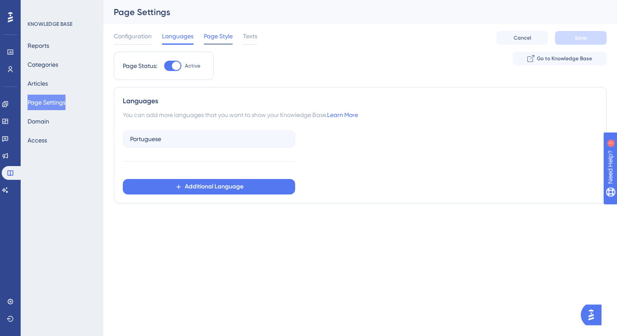
click at [215, 40] on span "Page Style" at bounding box center [218, 36] width 29 height 10
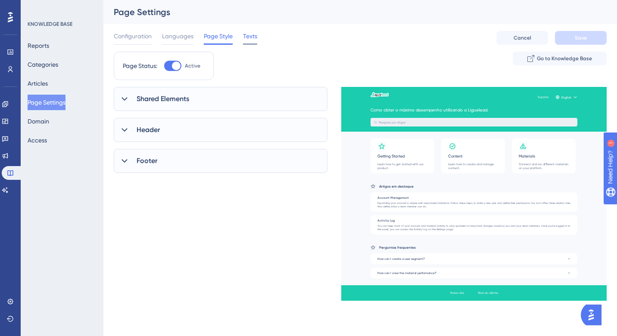
click at [244, 39] on span "Texts" at bounding box center [250, 36] width 14 height 10
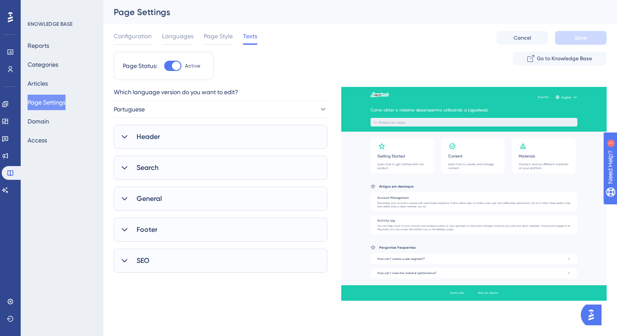
click at [137, 29] on div "Configuration Languages Page Style Texts Cancel Save" at bounding box center [360, 38] width 493 height 28
click at [132, 37] on span "Configuration" at bounding box center [133, 36] width 38 height 10
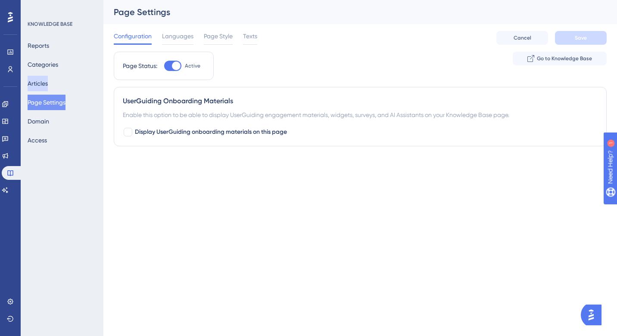
click at [48, 79] on button "Articles" at bounding box center [38, 84] width 20 height 16
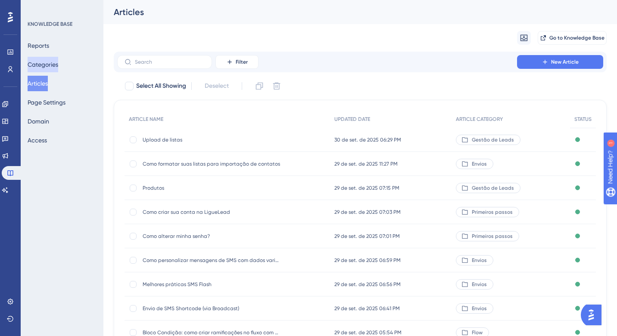
click at [49, 62] on button "Categories" at bounding box center [43, 65] width 31 height 16
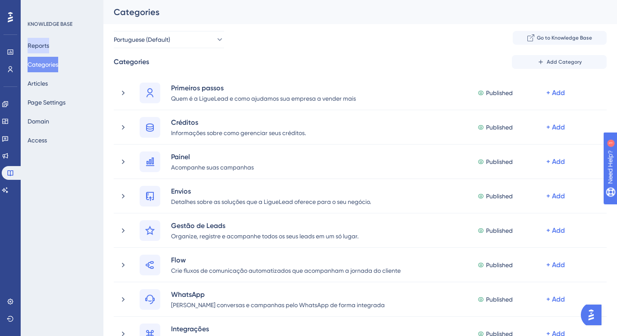
click at [44, 44] on button "Reports" at bounding box center [39, 46] width 22 height 16
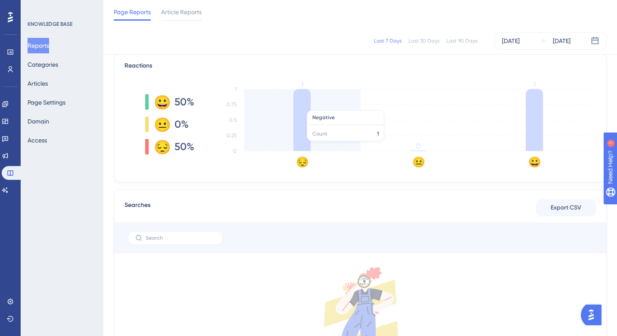
scroll to position [327, 0]
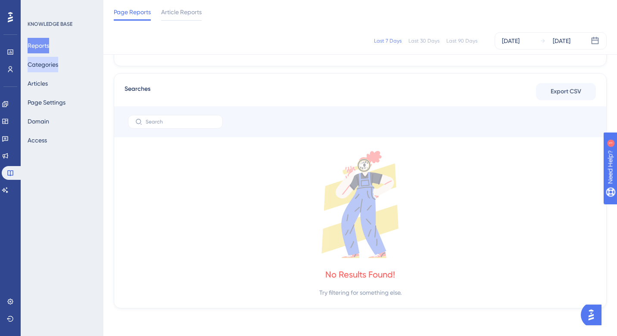
click at [56, 59] on button "Categories" at bounding box center [43, 65] width 31 height 16
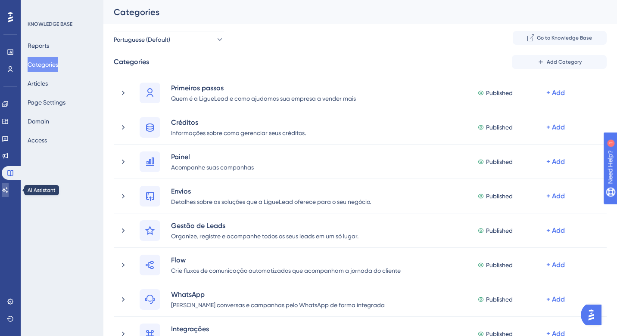
click at [9, 190] on icon at bounding box center [5, 190] width 7 height 7
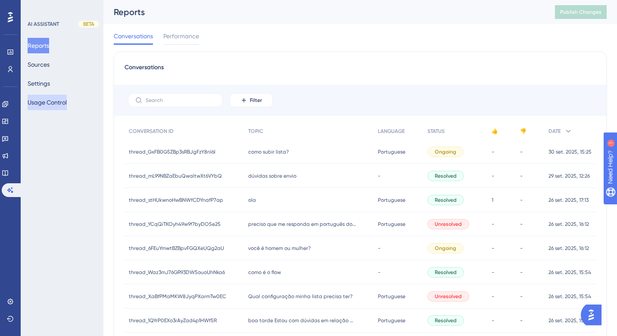
click at [54, 97] on button "Usage Control" at bounding box center [47, 103] width 39 height 16
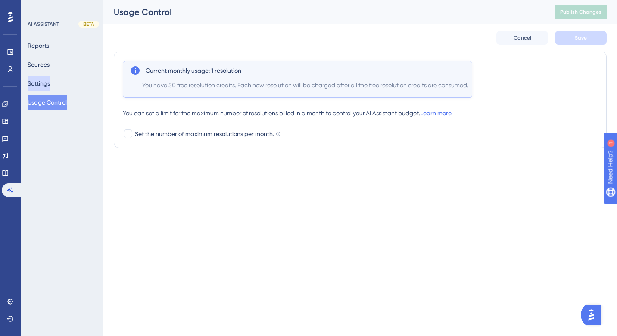
click at [50, 82] on button "Settings" at bounding box center [39, 84] width 22 height 16
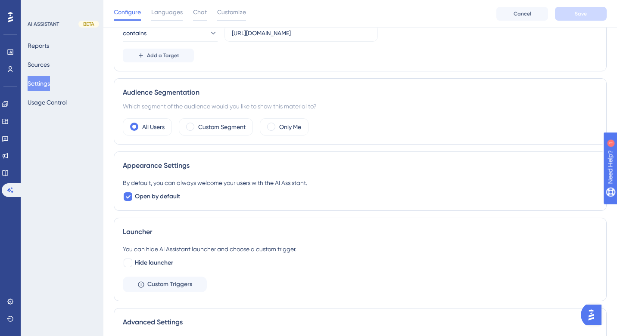
scroll to position [196, 0]
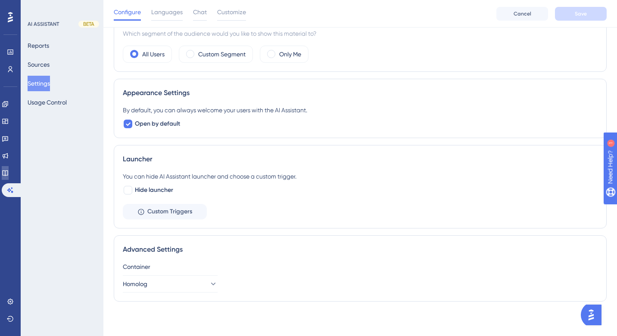
click at [8, 172] on icon at bounding box center [5, 174] width 6 height 6
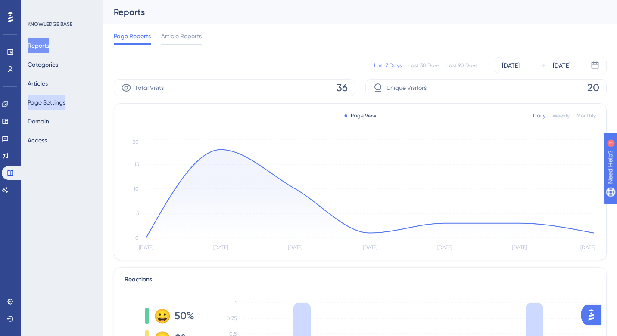
click at [62, 97] on button "Page Settings" at bounding box center [47, 103] width 38 height 16
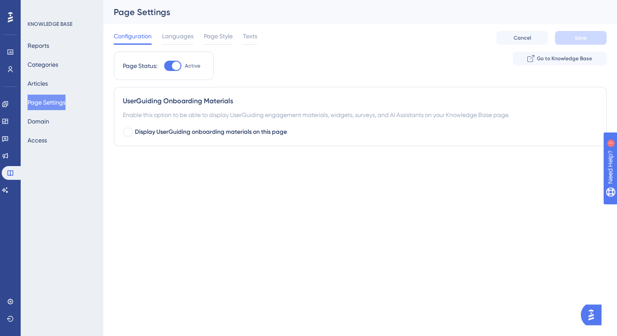
click at [183, 31] on div "Configuration Languages Page Style Texts Cancel Save" at bounding box center [360, 38] width 493 height 28
click at [217, 34] on span "Page Style" at bounding box center [218, 36] width 29 height 10
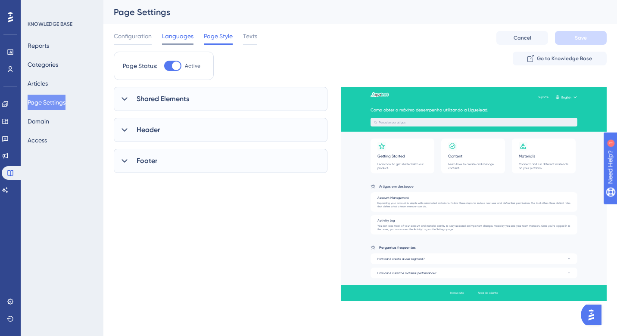
click at [174, 34] on span "Languages" at bounding box center [177, 36] width 31 height 10
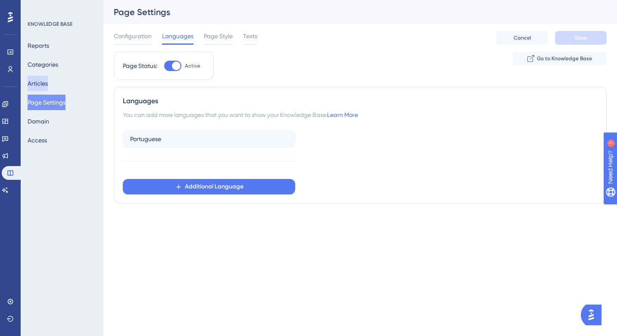
click at [47, 83] on button "Articles" at bounding box center [38, 84] width 20 height 16
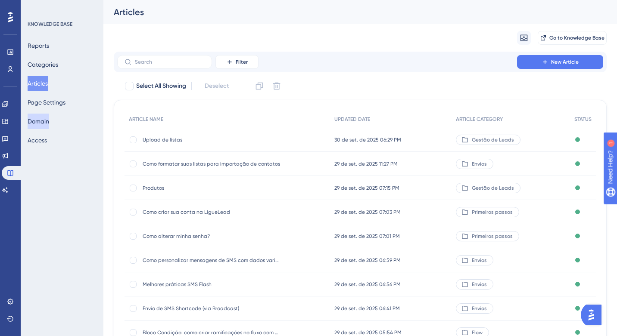
click at [47, 121] on button "Domain" at bounding box center [39, 122] width 22 height 16
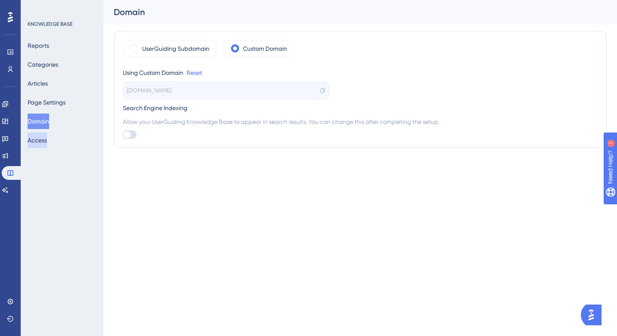
click at [47, 141] on button "Access" at bounding box center [37, 141] width 19 height 16
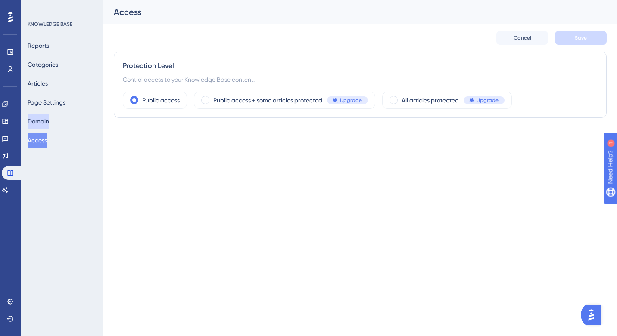
click at [43, 123] on button "Domain" at bounding box center [39, 122] width 22 height 16
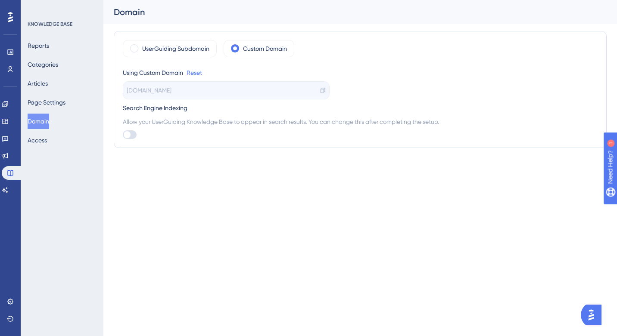
click at [323, 89] on icon at bounding box center [323, 90] width 6 height 6
